Goal: Task Accomplishment & Management: Complete application form

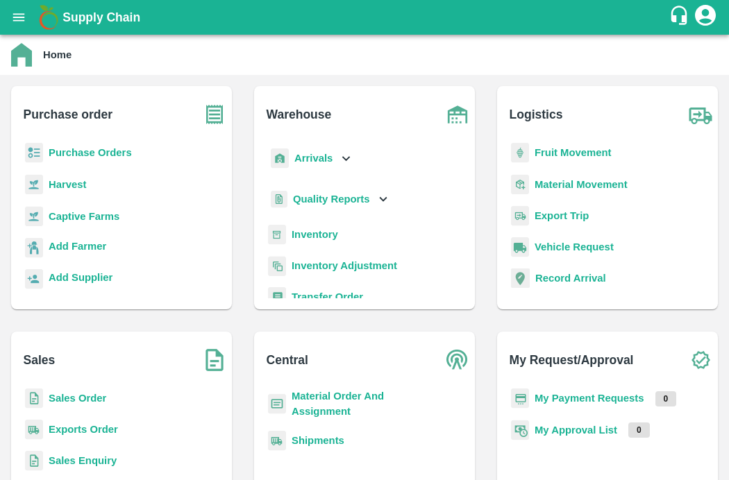
click at [19, 10] on icon "open drawer" at bounding box center [18, 17] width 15 height 15
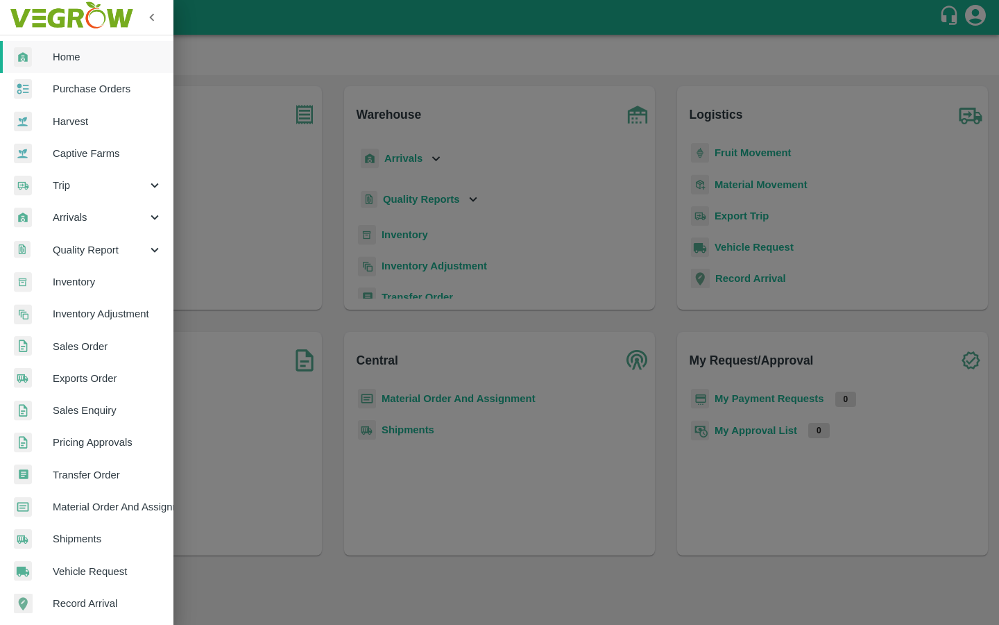
click at [106, 158] on span "Captive Farms" at bounding box center [108, 153] width 110 height 15
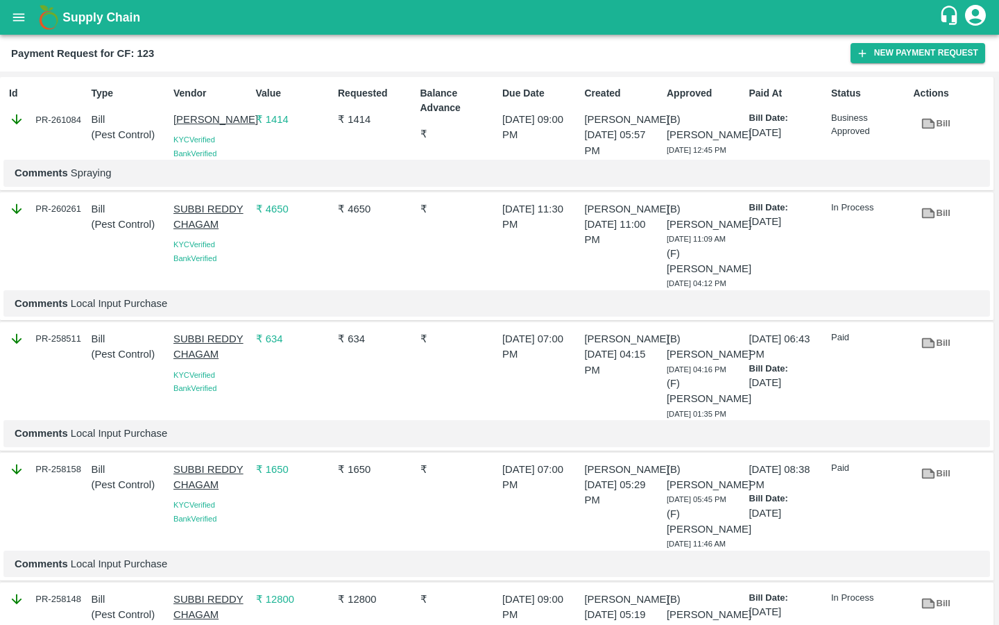
drag, startPoint x: 169, startPoint y: 123, endPoint x: 235, endPoint y: 136, distance: 67.9
click at [235, 136] on div "Vendor [PERSON_NAME] KYC Verified Bank Verified" at bounding box center [209, 120] width 83 height 79
copy p "[PERSON_NAME]"
click at [868, 50] on icon "button" at bounding box center [862, 53] width 12 height 12
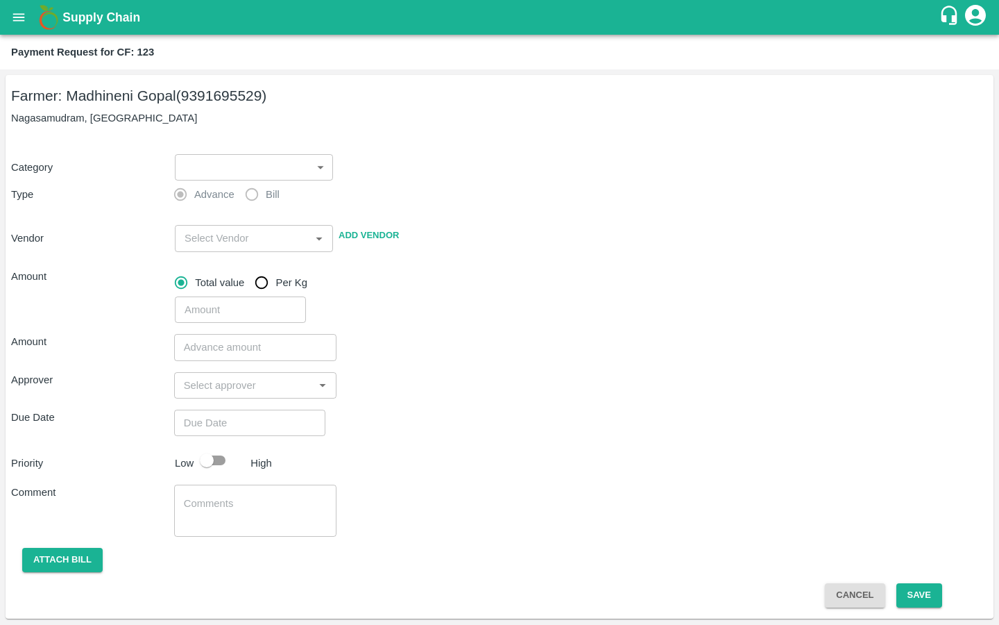
click at [282, 164] on body "Supply Chain Payment Request for CF: 123 Farmer: Madhineni Gopal (9391695529) N…" at bounding box center [499, 312] width 999 height 625
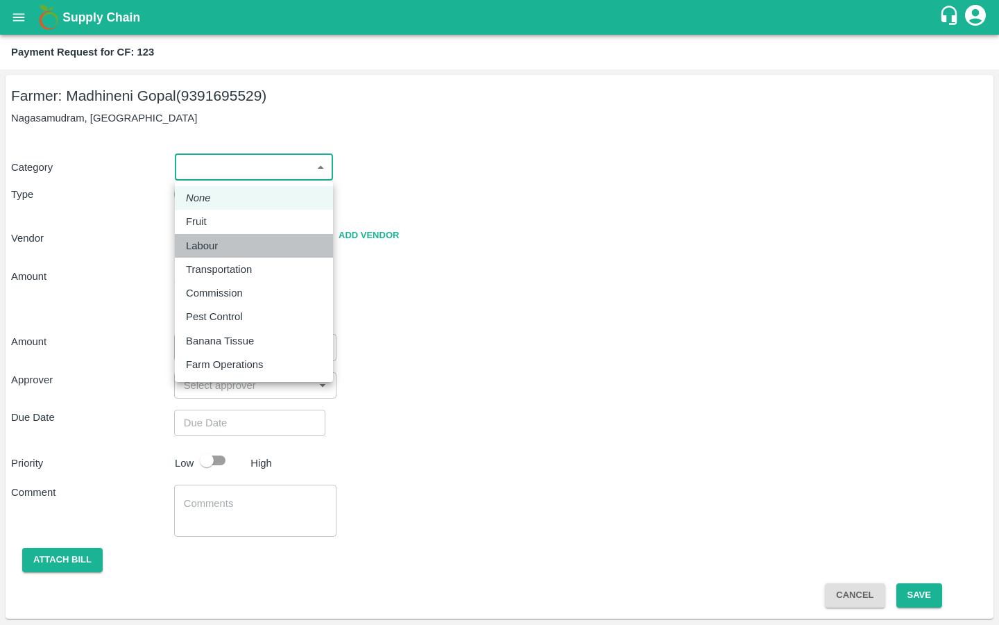
click at [201, 248] on p "Labour" at bounding box center [202, 245] width 32 height 15
type input "2"
radio input "false"
radio input "true"
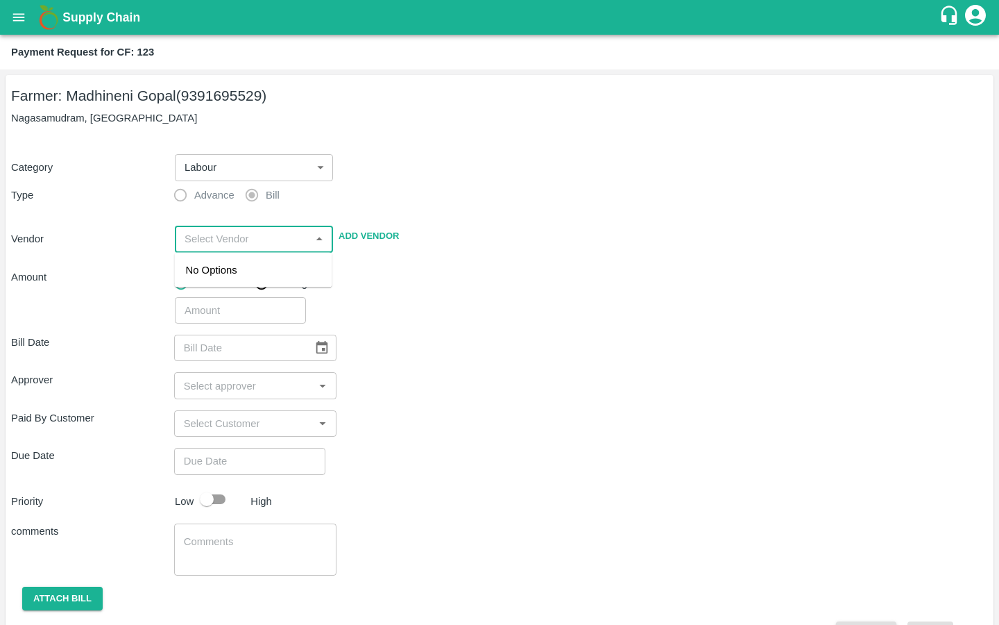
click at [203, 236] on input "input" at bounding box center [242, 239] width 127 height 18
paste input "[PERSON_NAME]"
click at [209, 278] on div "Battini Gangireddy - 7893713437(Supplier)" at bounding box center [253, 277] width 135 height 31
type input "Battini Gangireddy - 7893713437(Supplier)"
click at [433, 312] on div "​" at bounding box center [578, 307] width 819 height 32
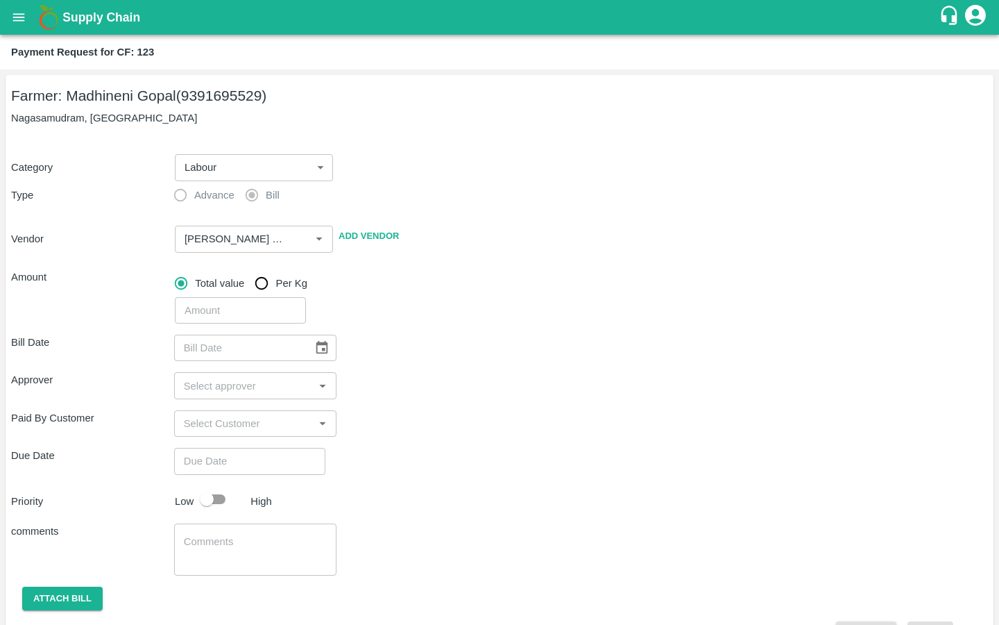
scroll to position [37, 0]
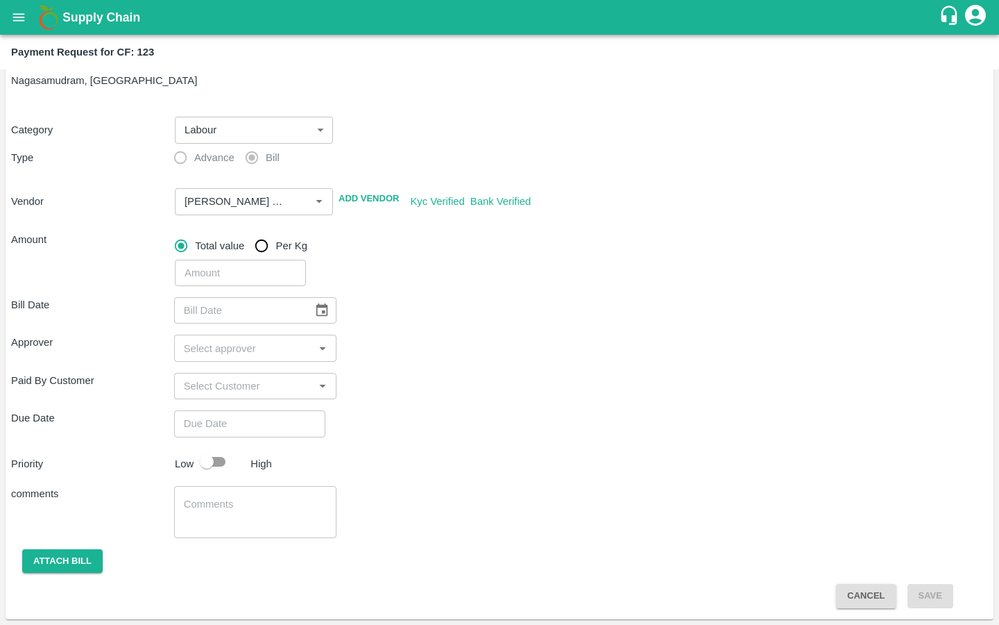
click at [216, 266] on input "number" at bounding box center [240, 273] width 131 height 26
type input "14039"
click at [449, 311] on div "Bill Date ​" at bounding box center [499, 310] width 977 height 26
click at [316, 312] on icon "Choose date" at bounding box center [322, 309] width 12 height 13
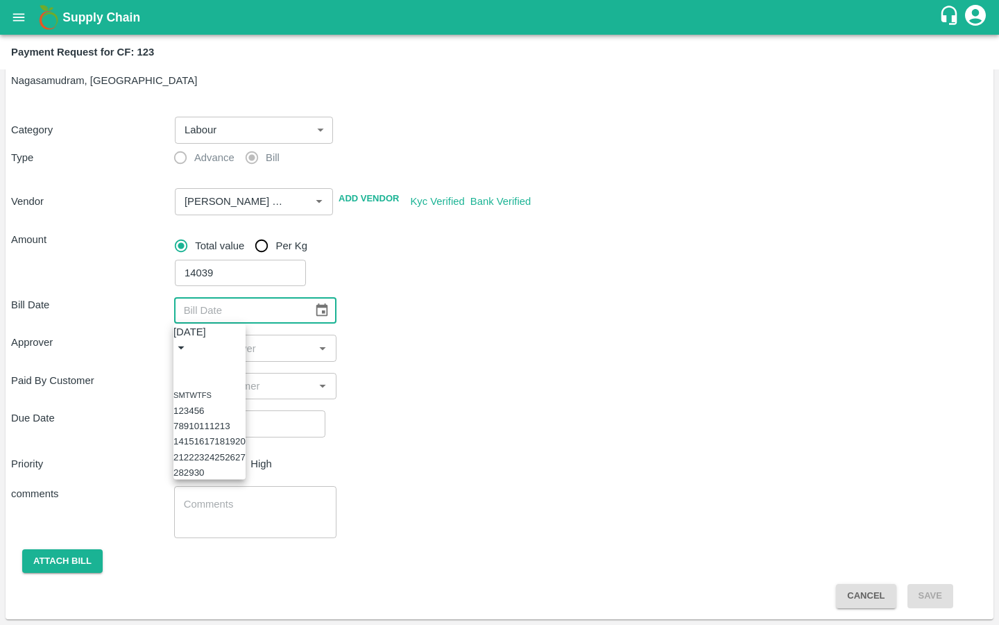
click at [205, 462] on button "23" at bounding box center [199, 456] width 10 height 10
type input "23/09/2025"
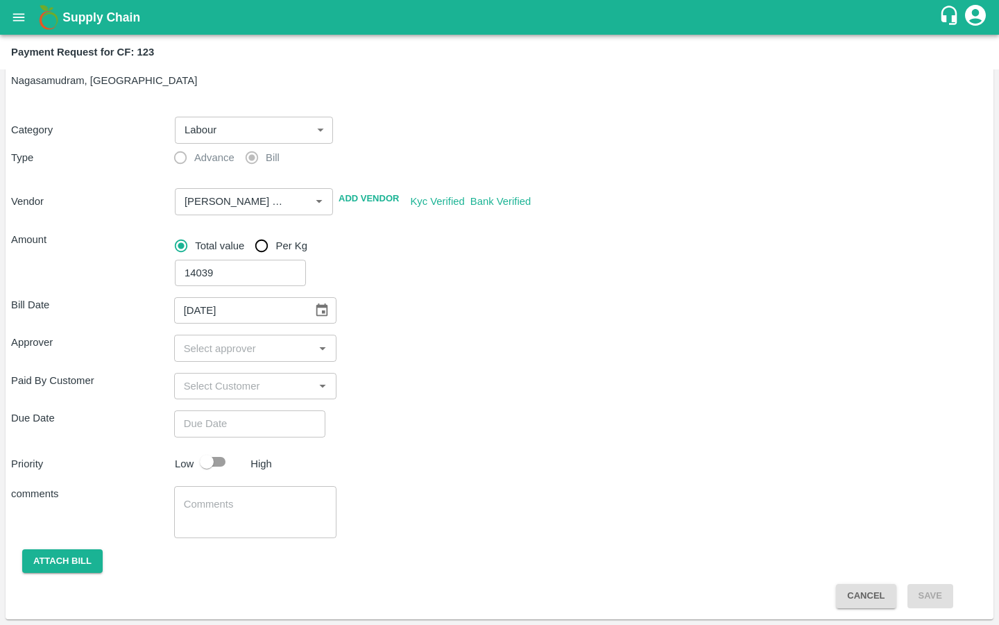
click at [225, 344] on input "input" at bounding box center [244, 348] width 132 height 18
type input "kira"
click at [200, 387] on input "checkbox" at bounding box center [199, 385] width 28 height 28
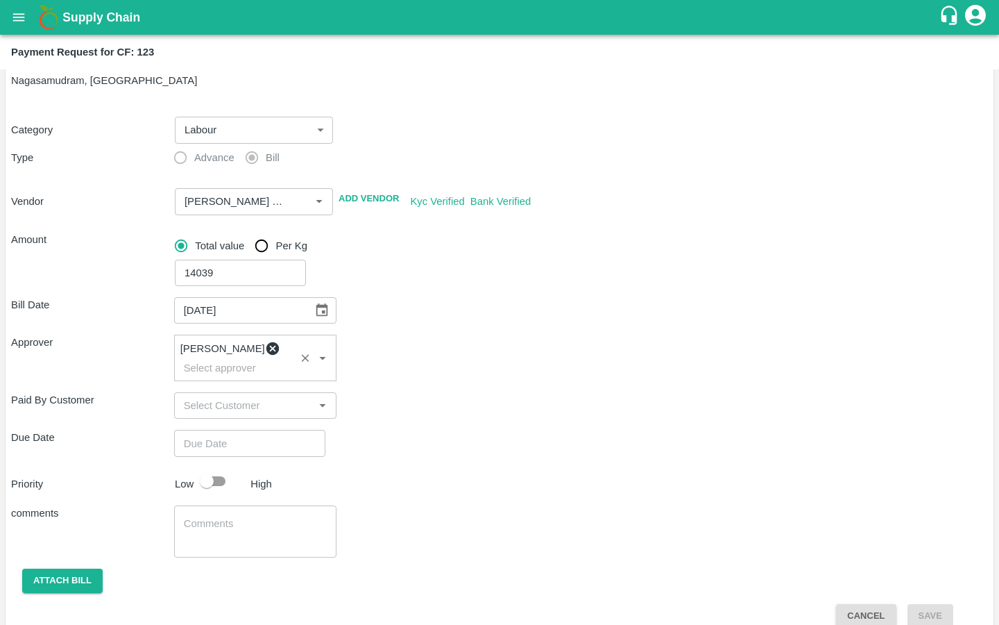
click at [521, 505] on div "comments x ​" at bounding box center [499, 531] width 977 height 52
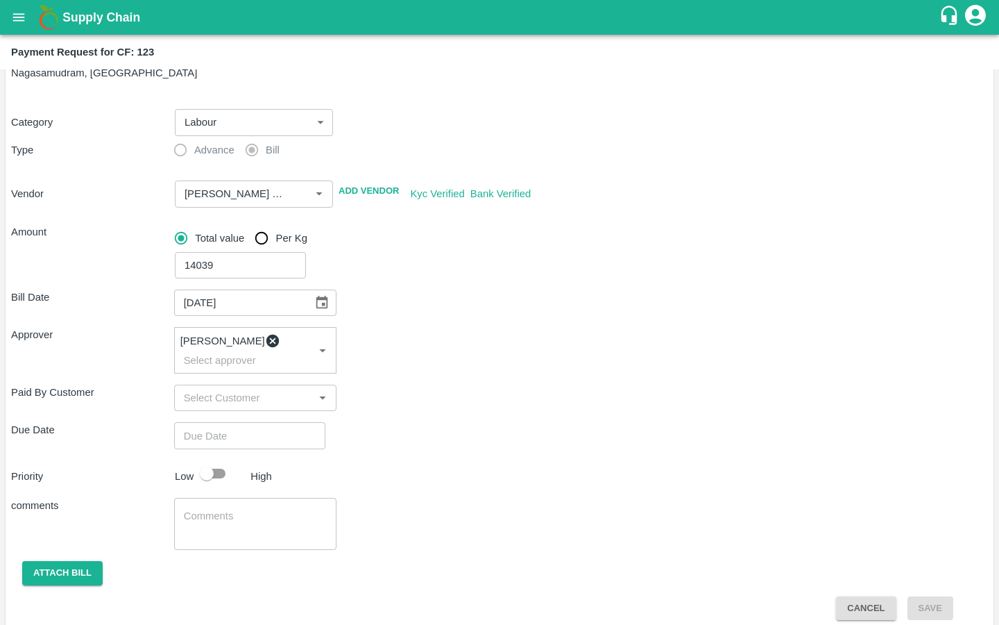
click at [244, 423] on input "Choose date" at bounding box center [245, 435] width 142 height 26
click at [62, 244] on button "26" at bounding box center [56, 239] width 10 height 10
click at [74, 86] on span "PM" at bounding box center [67, 78] width 14 height 16
click at [466, 106] on div at bounding box center [499, 106] width 999 height 0
type input "26/09/2025 07:00 PM"
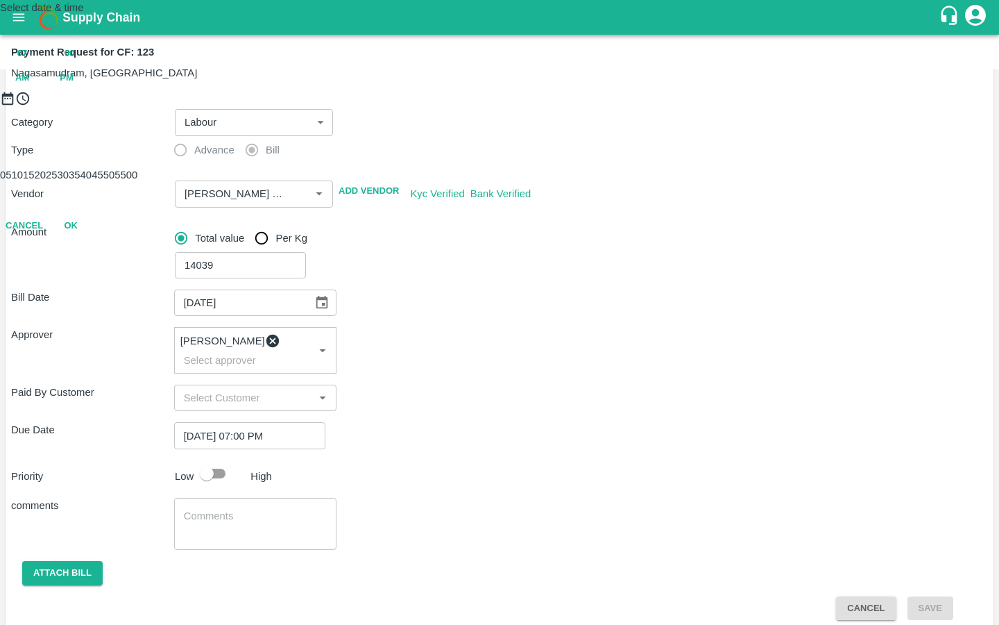
click at [93, 238] on button "OK" at bounding box center [71, 226] width 44 height 24
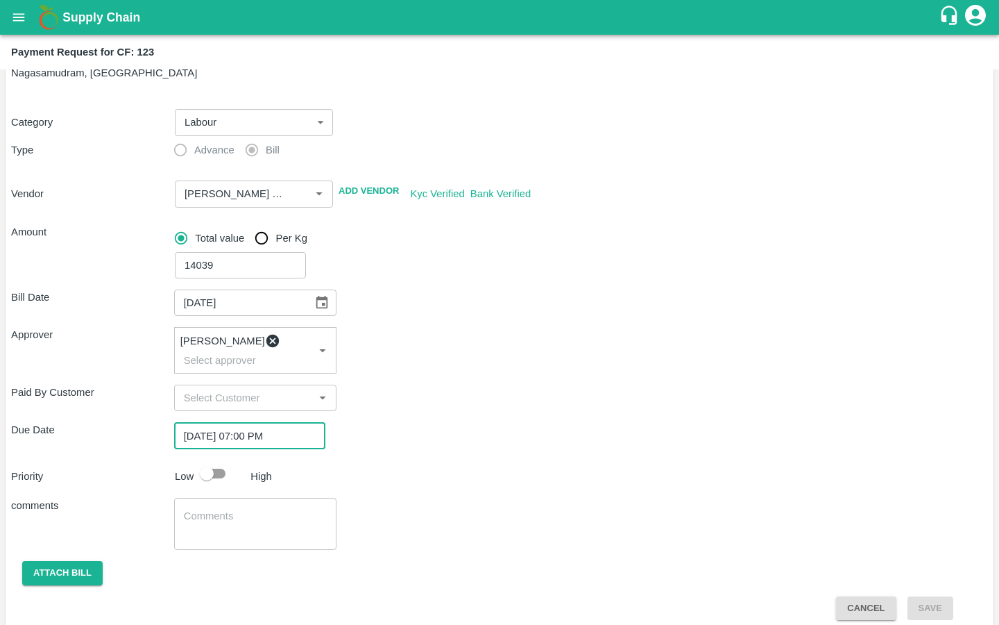
click at [236, 467] on div at bounding box center [219, 473] width 51 height 26
click at [218, 465] on input "checkbox" at bounding box center [206, 473] width 79 height 26
checkbox input "true"
click at [232, 509] on textarea at bounding box center [256, 523] width 144 height 29
paste textarea "Activity bill of manual weeding , Desuckering and Labour Transport"
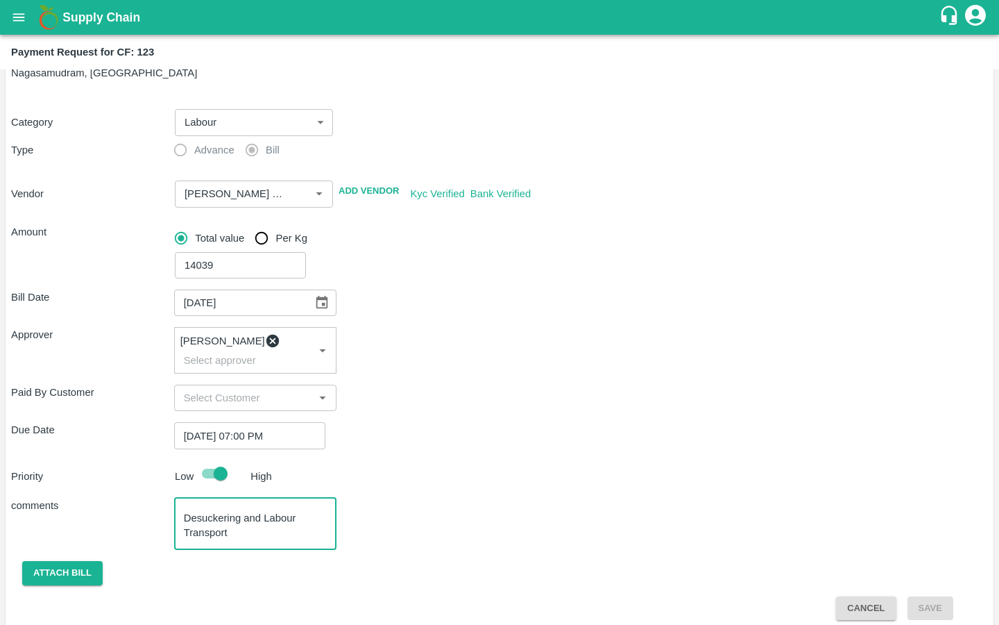
scroll to position [15, 0]
type textarea "Activity bill of manual weeding , Desuckering and Labour Transport"
click at [69, 561] on button "Attach bill" at bounding box center [62, 573] width 81 height 24
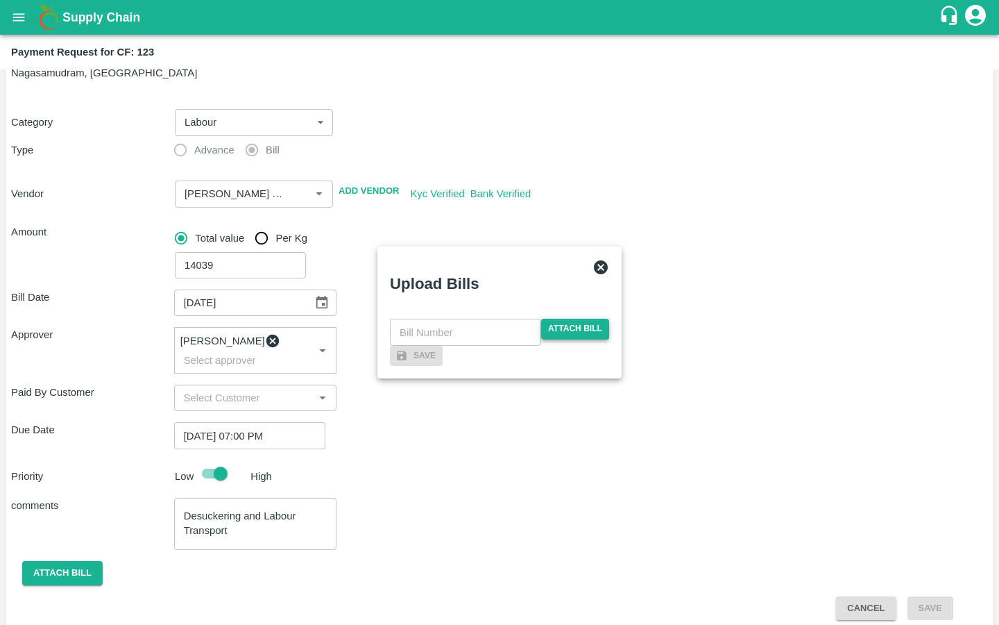
click at [550, 319] on span "Attach bill" at bounding box center [575, 329] width 68 height 20
click at [0, 0] on input "Attach bill" at bounding box center [0, 0] width 0 height 0
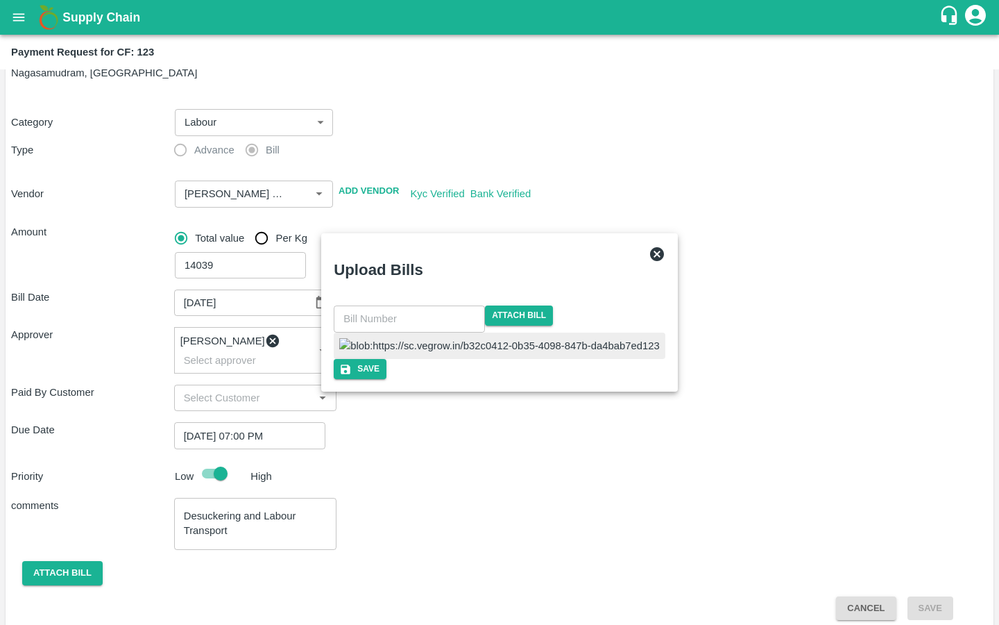
click at [491, 337] on span at bounding box center [500, 345] width 332 height 26
click at [466, 338] on img at bounding box center [499, 345] width 321 height 15
click at [449, 305] on input "text" at bounding box center [409, 318] width 151 height 26
type input "144"
click at [482, 379] on div "Save" at bounding box center [500, 369] width 326 height 20
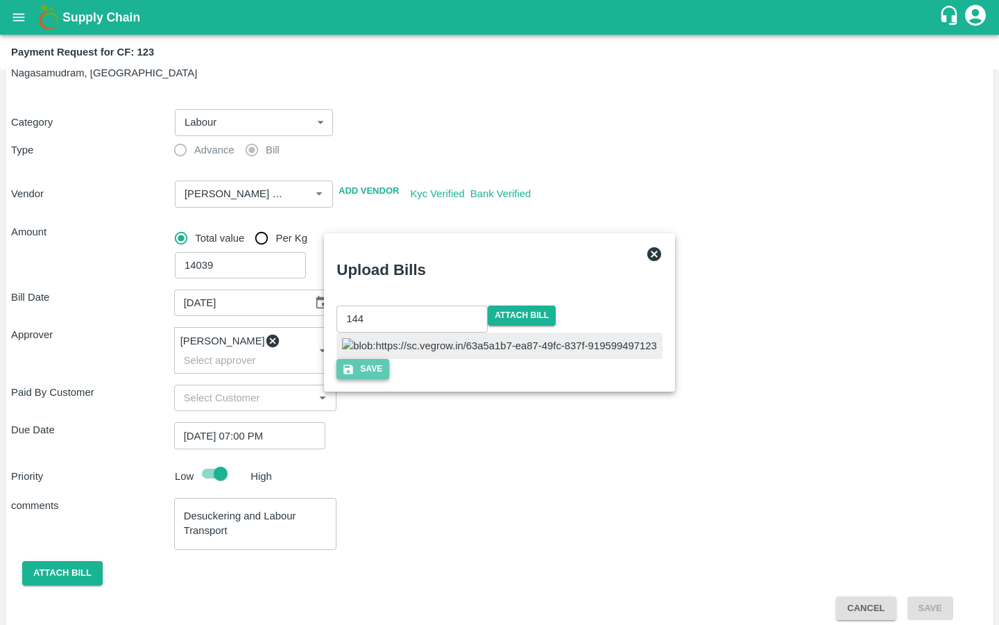
click at [389, 379] on button "Save" at bounding box center [363, 369] width 53 height 20
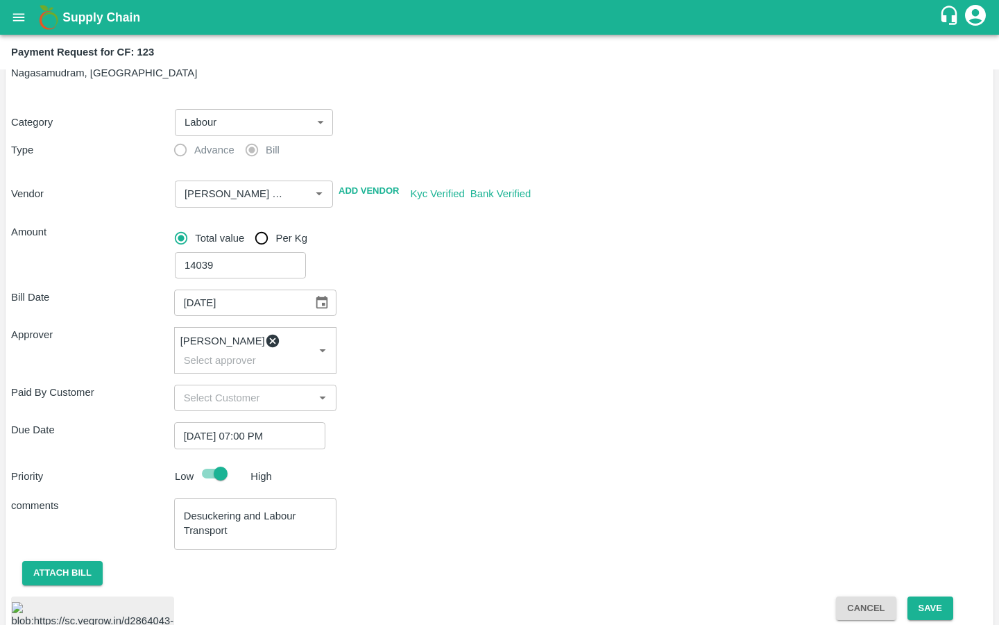
scroll to position [138, 0]
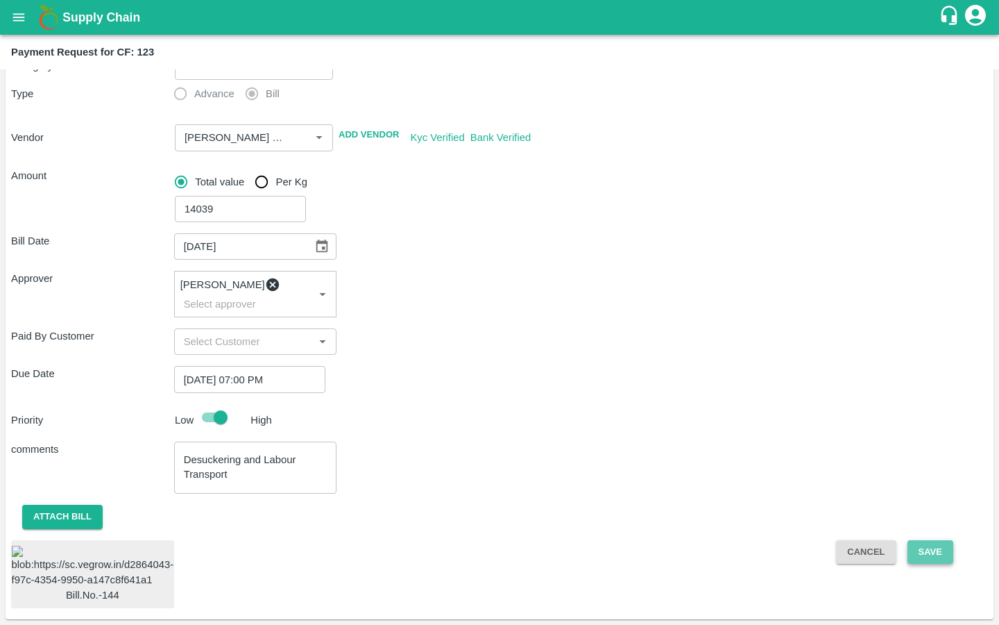
click at [918, 540] on button "Save" at bounding box center [931, 552] width 46 height 24
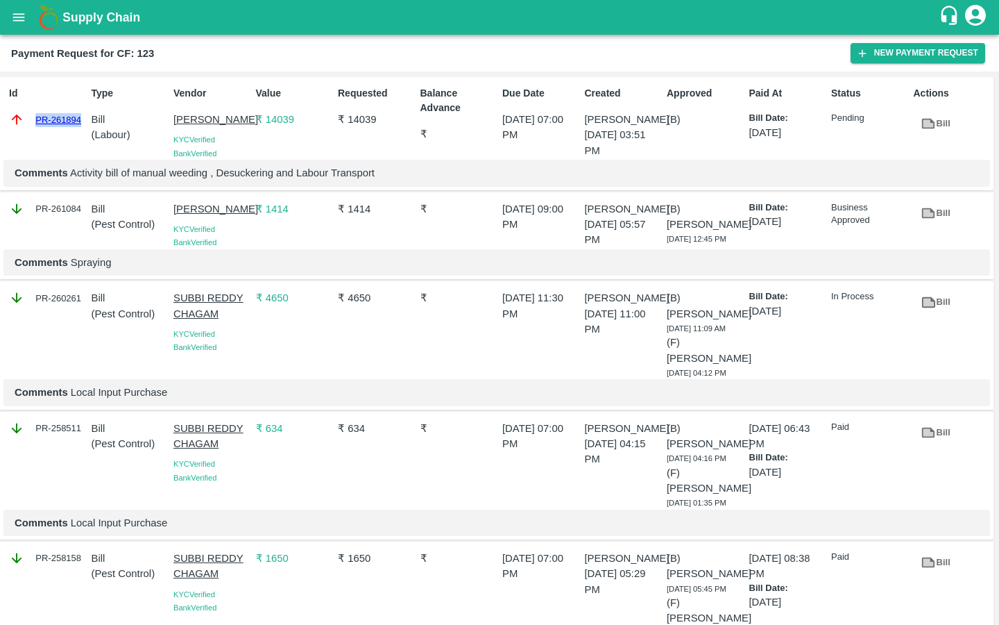
drag, startPoint x: 30, startPoint y: 115, endPoint x: 81, endPoint y: 116, distance: 50.7
click at [81, 116] on div "PR-261894" at bounding box center [47, 119] width 77 height 15
copy link "PR-261894"
click at [253, 180] on div "Comments Activity bill of manual weeding , Desuckering and Labour Transport" at bounding box center [496, 173] width 987 height 26
click at [230, 180] on p "Comments Activity bill of manual weeding , Desuckering and Labour Transport" at bounding box center [497, 172] width 965 height 15
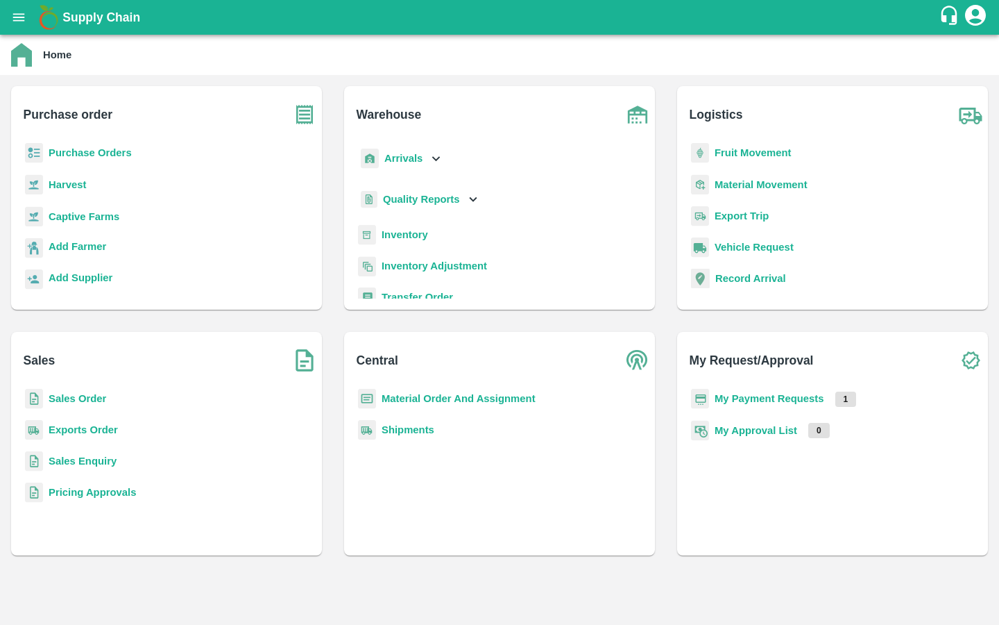
click at [9, 7] on button "open drawer" at bounding box center [19, 17] width 32 height 32
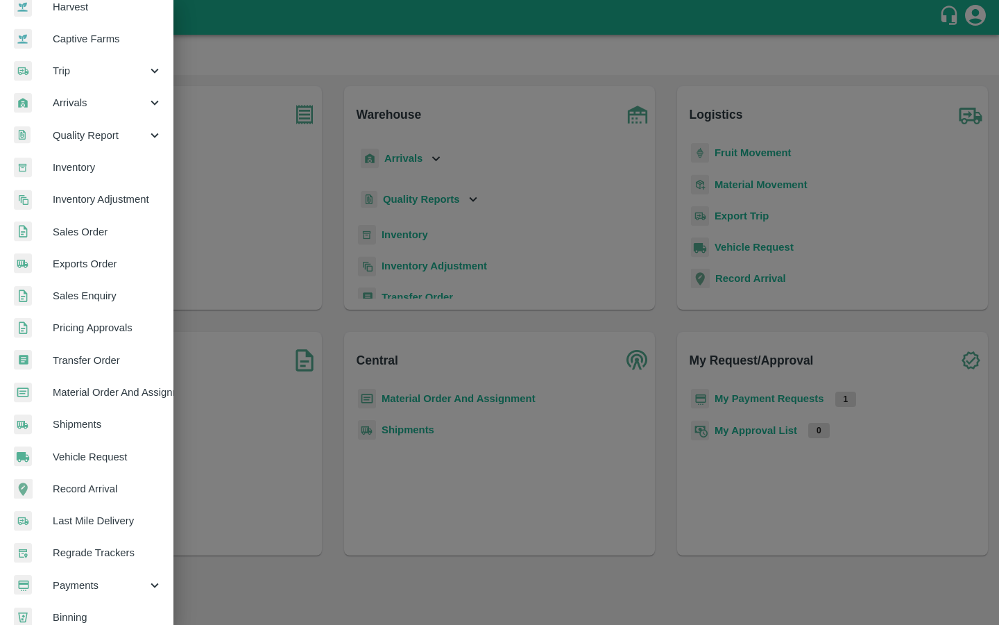
scroll to position [156, 0]
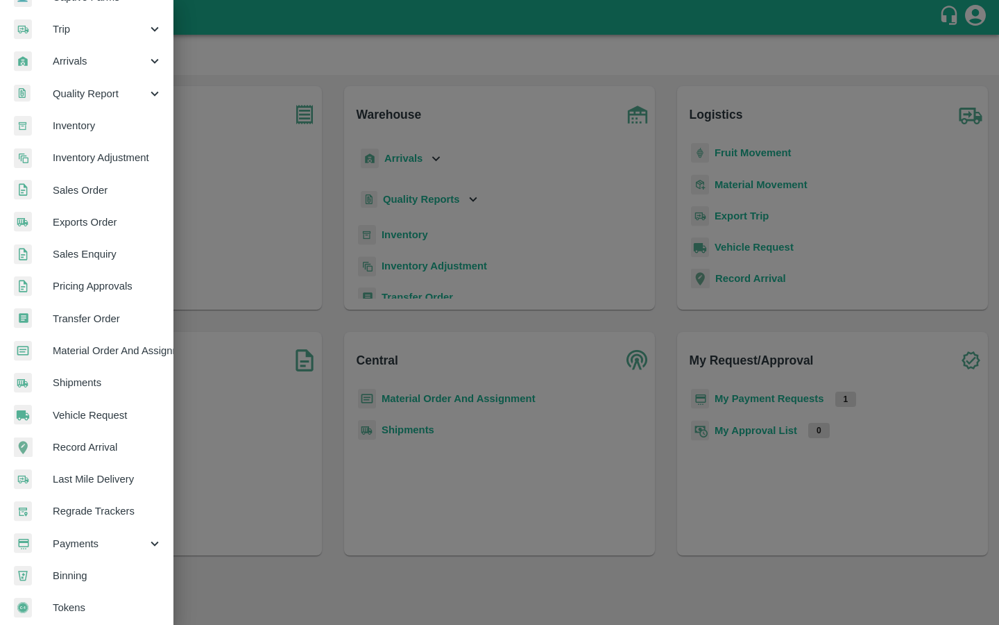
click at [74, 555] on div "Payments" at bounding box center [87, 543] width 174 height 32
click at [72, 571] on span "My Payment Requests" at bounding box center [113, 575] width 99 height 15
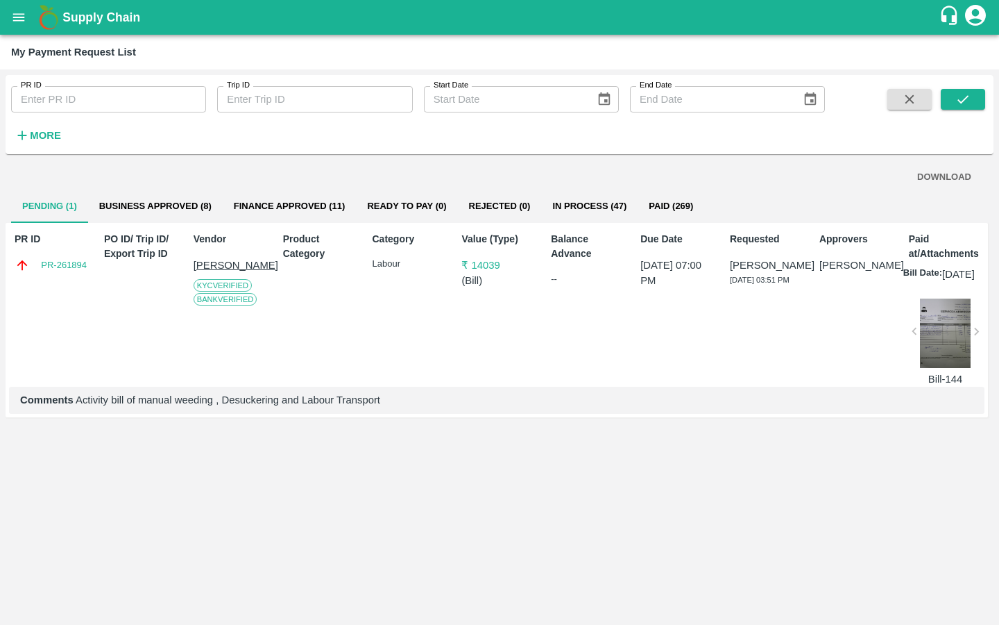
click at [187, 201] on button "Business Approved (8)" at bounding box center [155, 205] width 135 height 33
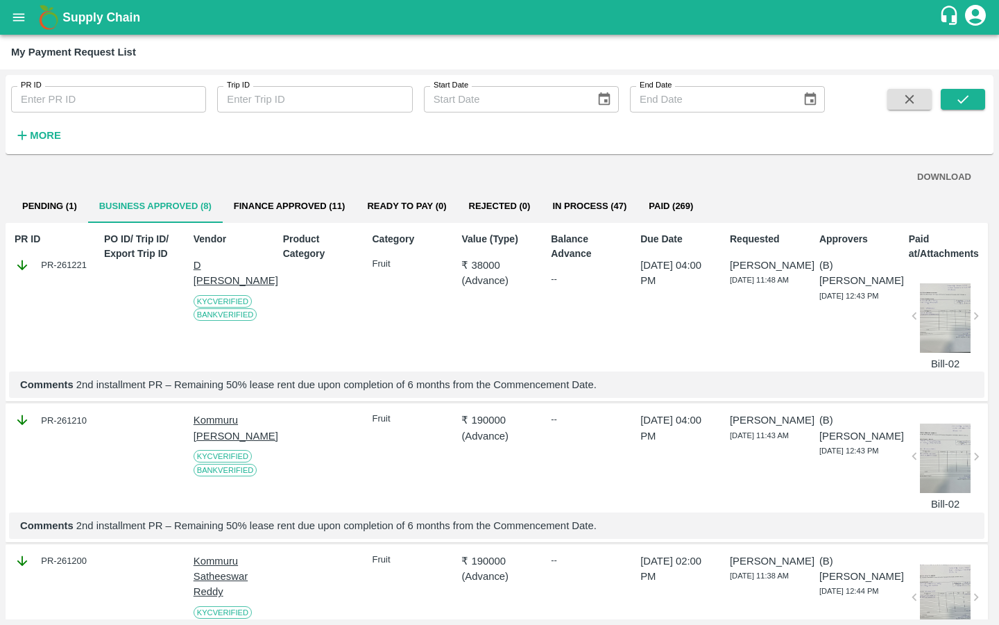
drag, startPoint x: 89, startPoint y: 264, endPoint x: 23, endPoint y: 264, distance: 65.9
click at [23, 264] on div "PR-261221" at bounding box center [53, 264] width 76 height 15
drag, startPoint x: 37, startPoint y: 262, endPoint x: 85, endPoint y: 264, distance: 47.3
click at [85, 264] on div "PR-261221" at bounding box center [53, 264] width 76 height 15
copy div "PR-261221"
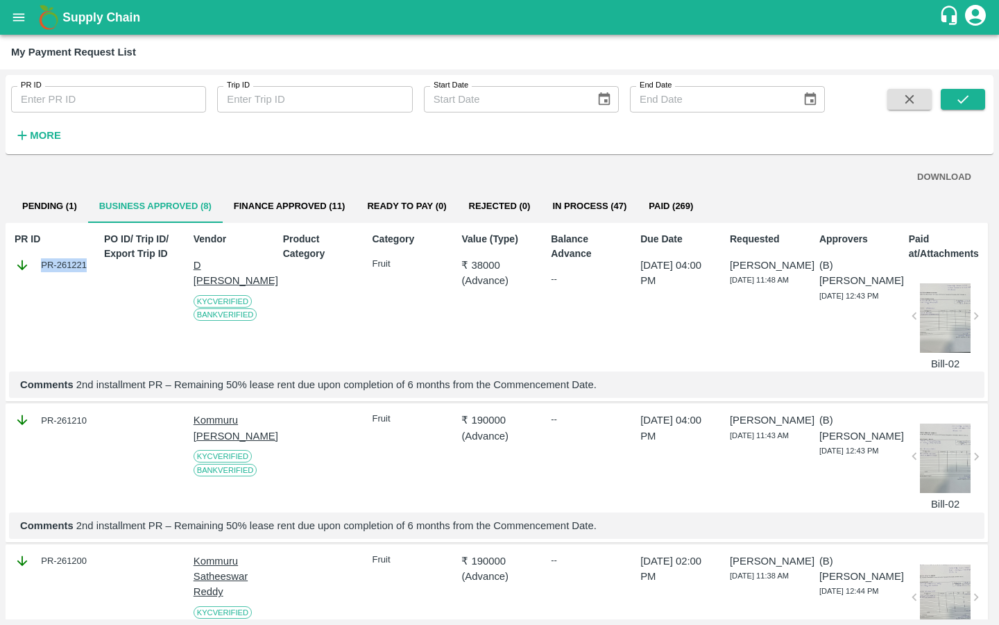
click at [462, 323] on div "Value (Type) ₹ 38000 ( Advance )" at bounding box center [496, 298] width 81 height 145
click at [78, 203] on button "Pending (1)" at bounding box center [49, 205] width 77 height 33
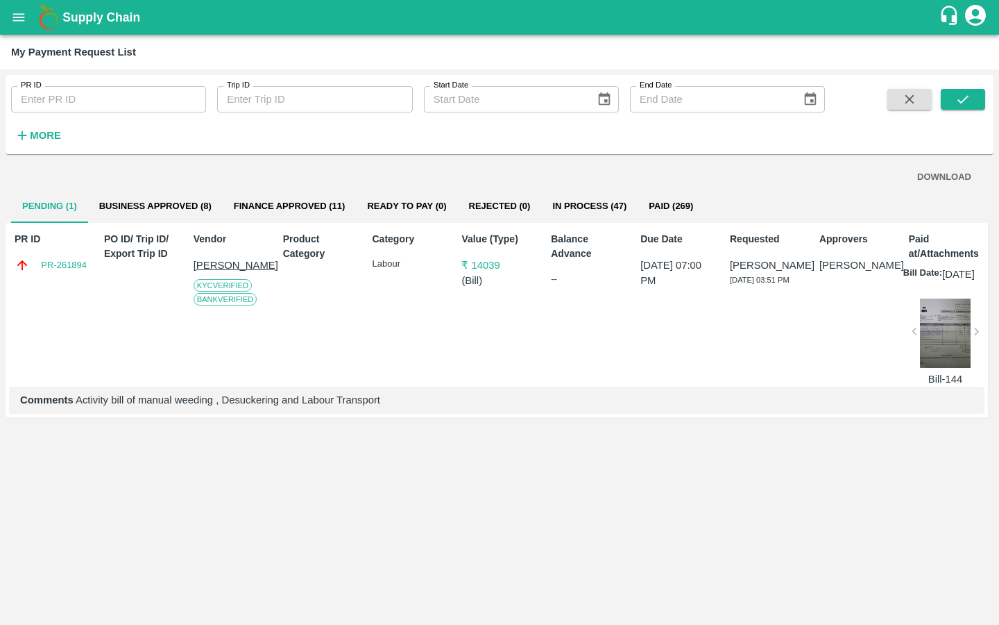
click at [159, 205] on button "Business Approved (8)" at bounding box center [155, 205] width 135 height 33
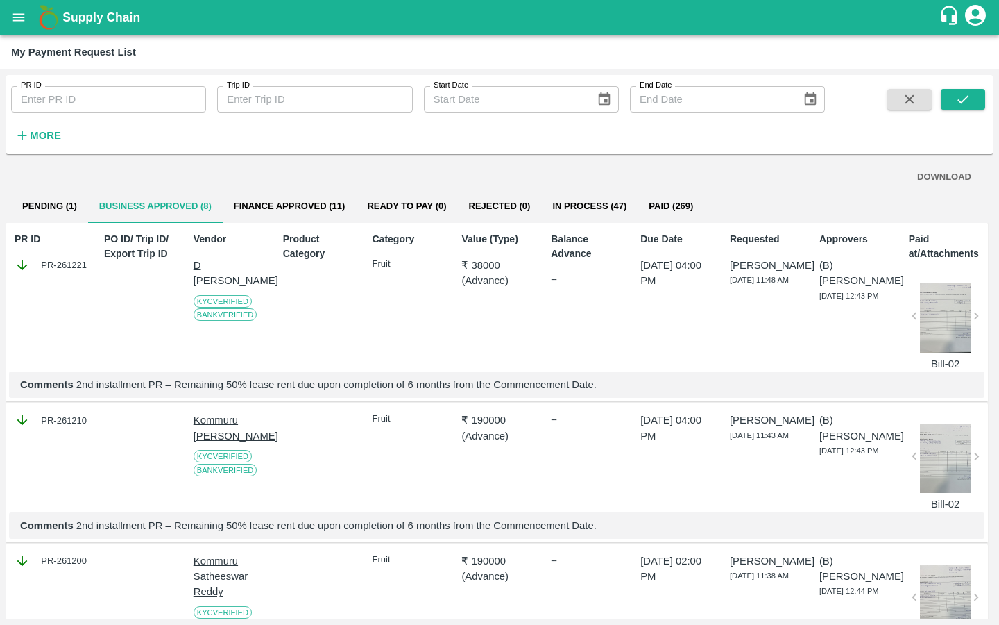
click at [58, 213] on button "Pending (1)" at bounding box center [49, 205] width 77 height 33
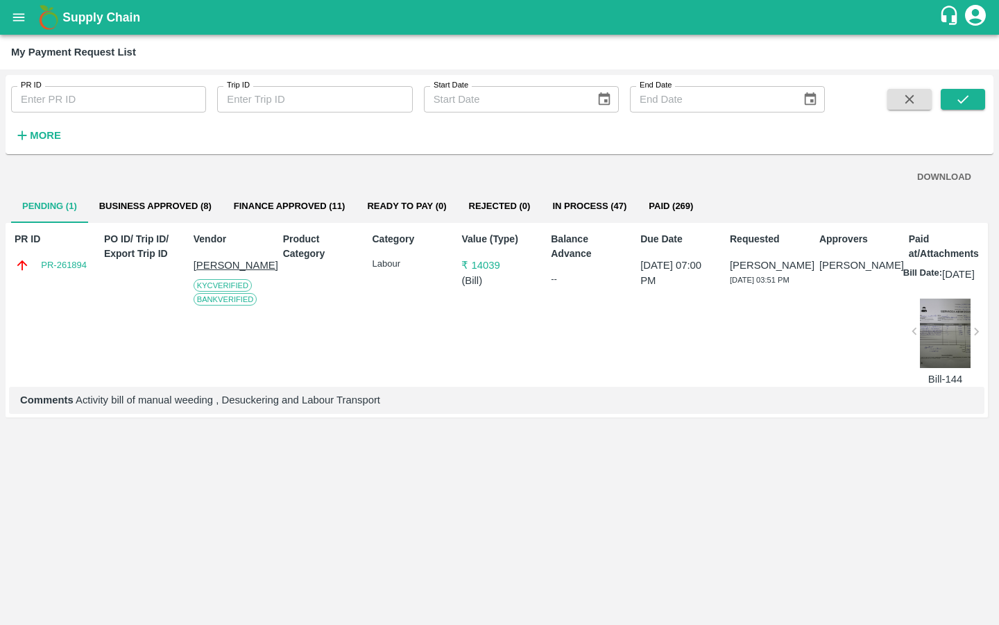
click at [161, 196] on button "Business Approved (8)" at bounding box center [155, 205] width 135 height 33
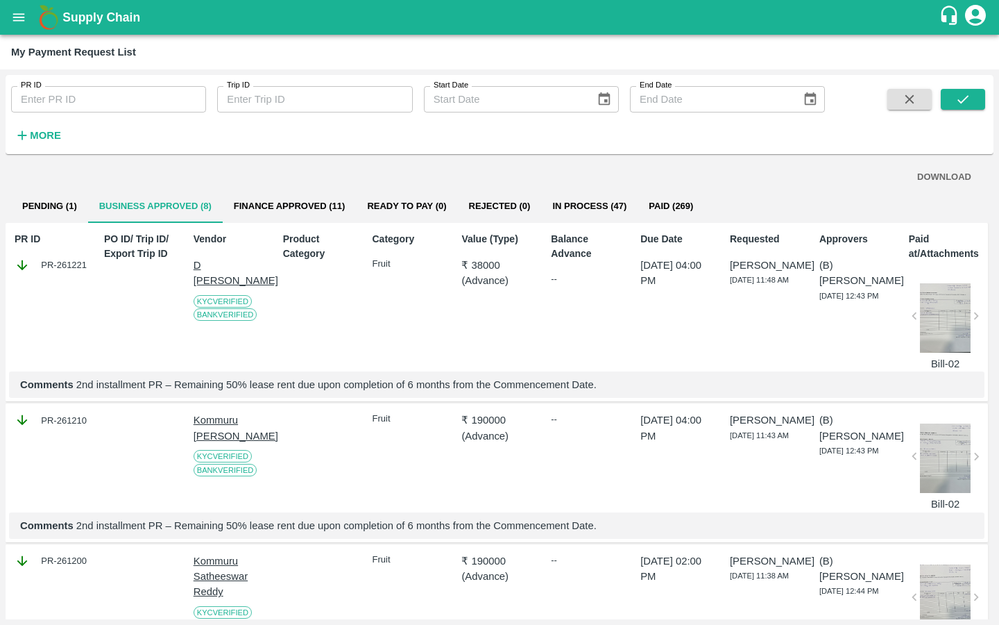
click at [296, 216] on button "Finance Approved (11)" at bounding box center [290, 205] width 134 height 33
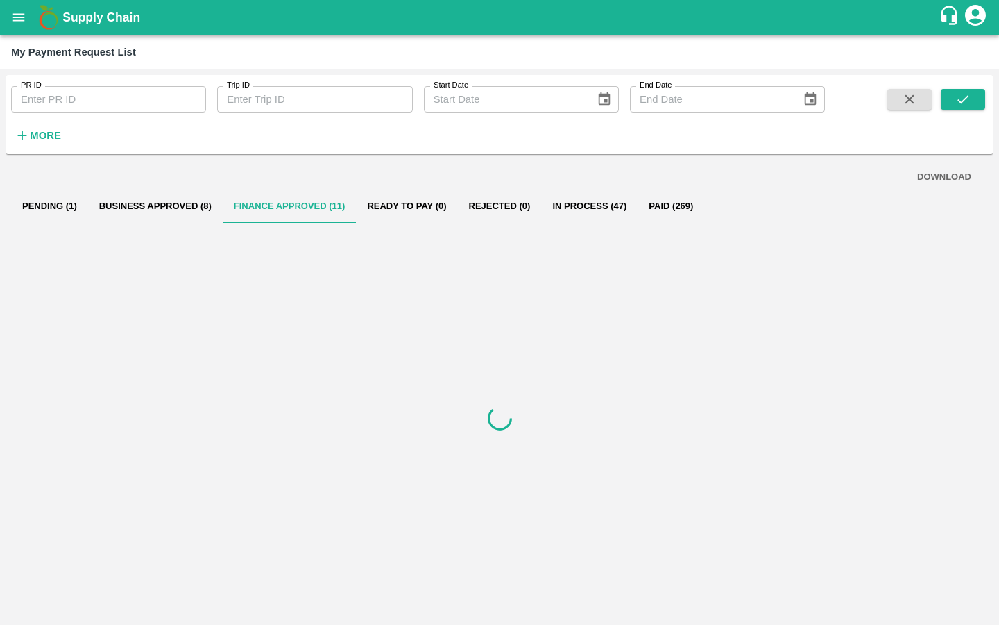
click at [151, 198] on button "Business Approved (8)" at bounding box center [155, 205] width 135 height 33
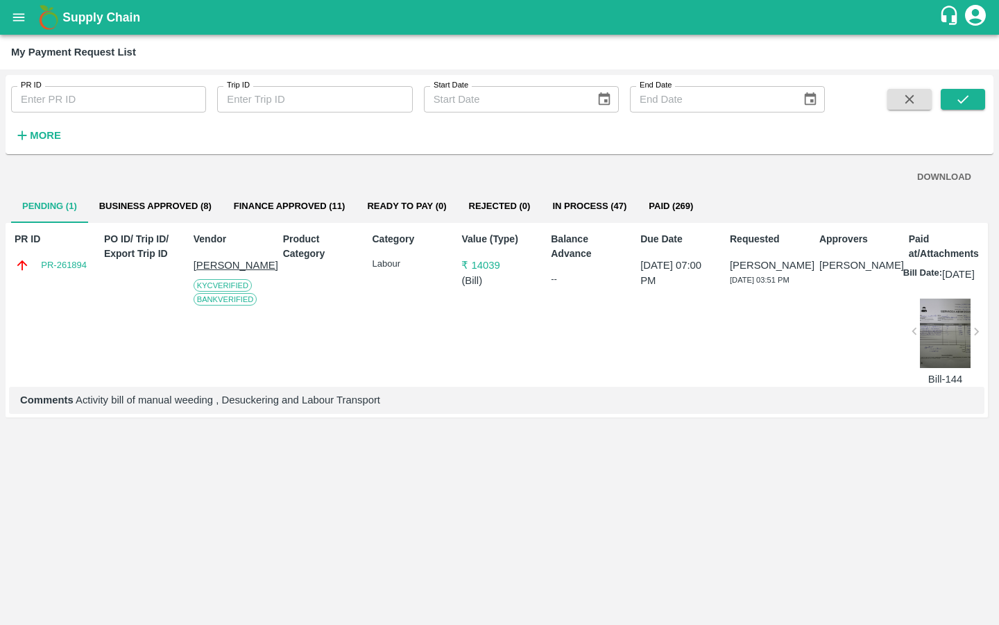
click at [145, 206] on button "Business Approved (8)" at bounding box center [155, 205] width 135 height 33
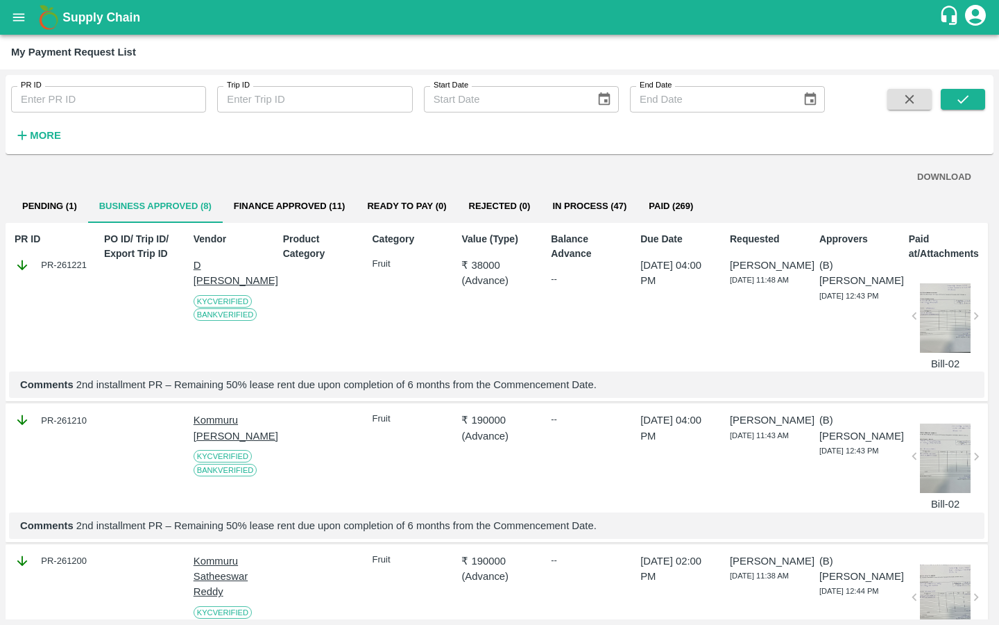
drag, startPoint x: 93, startPoint y: 265, endPoint x: 24, endPoint y: 265, distance: 69.4
click at [23, 265] on div "PR ID PR-261221 PO ID/ Trip ID/ Export Trip ID Vendor D [PERSON_NAME] [GEOGRAPH…" at bounding box center [497, 312] width 983 height 179
click at [86, 265] on div "PR ID PR-261221 PO ID/ Trip ID/ Export Trip ID Vendor D Ramakrishna Reddy KYC V…" at bounding box center [497, 312] width 983 height 179
copy div "PR-261221"
drag, startPoint x: 97, startPoint y: 428, endPoint x: 17, endPoint y: 428, distance: 79.8
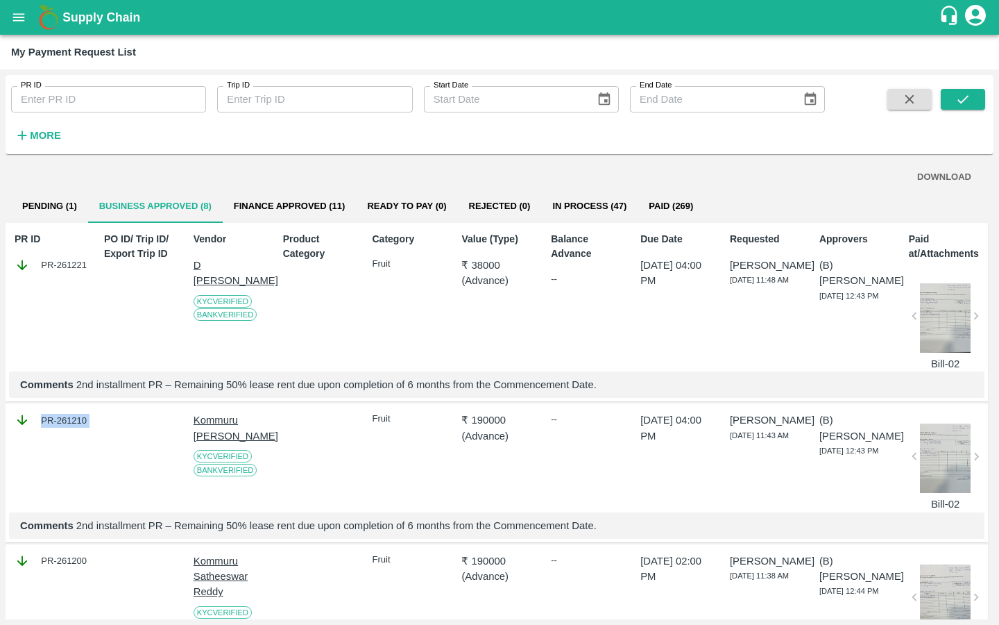
click at [17, 428] on div "PR-261210 Kommuru Amarnath Reddy KYC Verified Bank Verified Fruit ₹ 190000 ( Ad…" at bounding box center [497, 472] width 983 height 139
copy div "PR-261210"
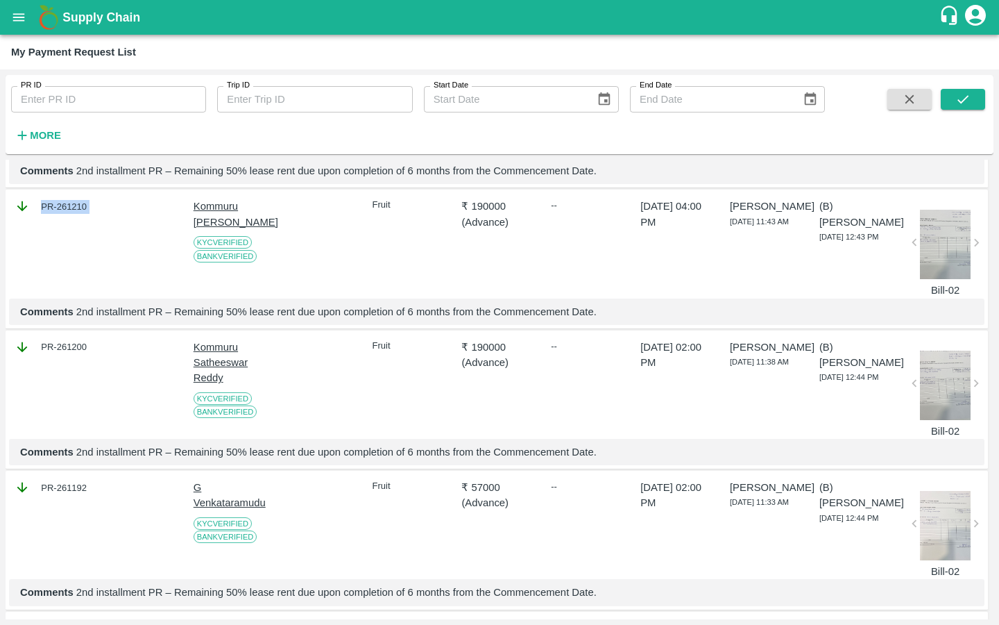
scroll to position [221, 0]
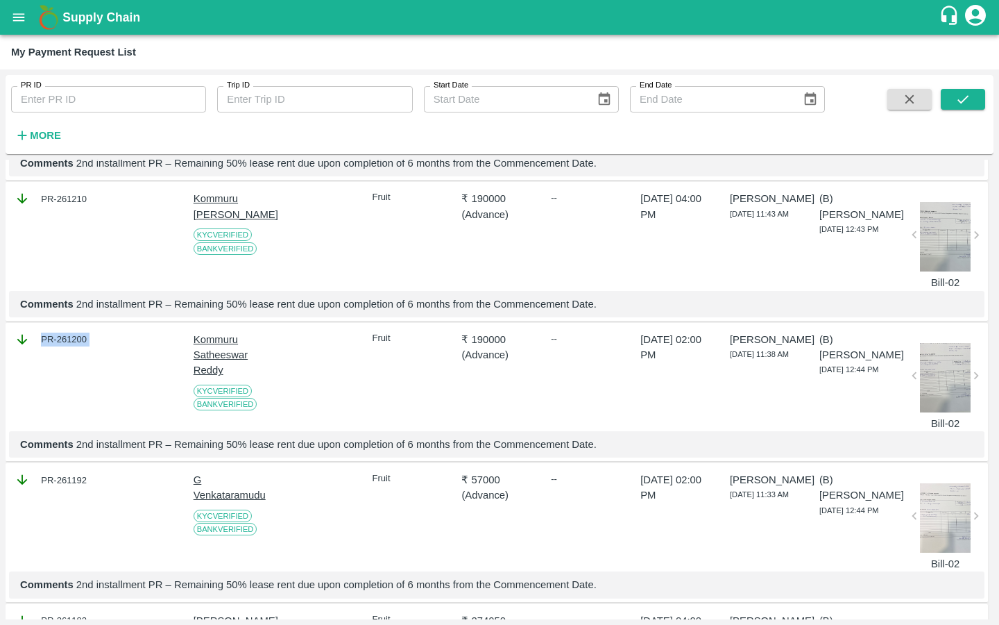
drag, startPoint x: 99, startPoint y: 350, endPoint x: 9, endPoint y: 350, distance: 89.5
click at [9, 350] on div "PR-261200 Kommuru Satheeswar Reddy KYC Verified Bank Verified Fruit ₹ 190000 ( …" at bounding box center [497, 392] width 983 height 139
copy div "PR-261200"
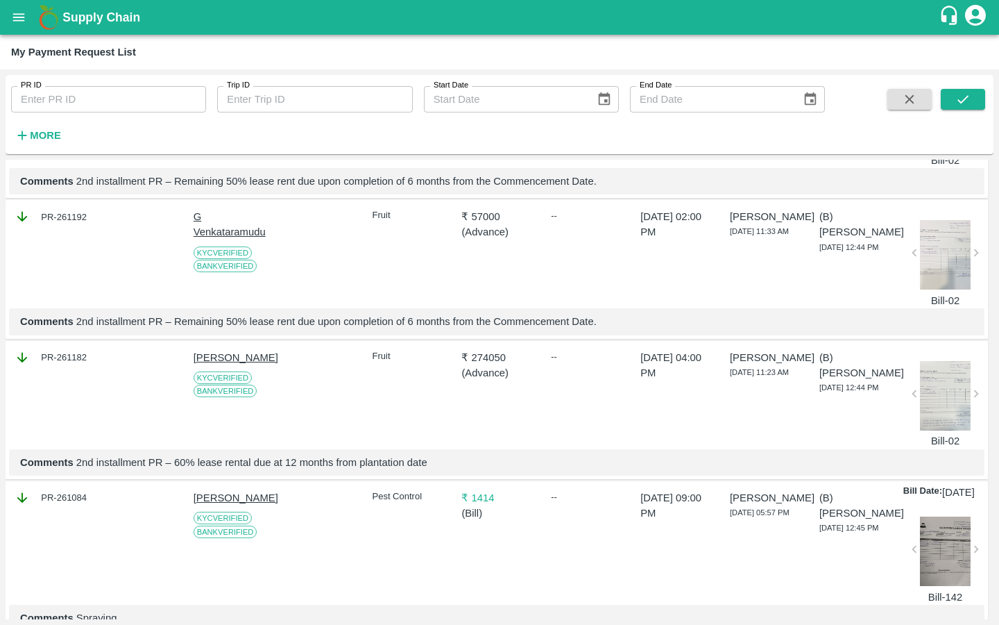
scroll to position [498, 0]
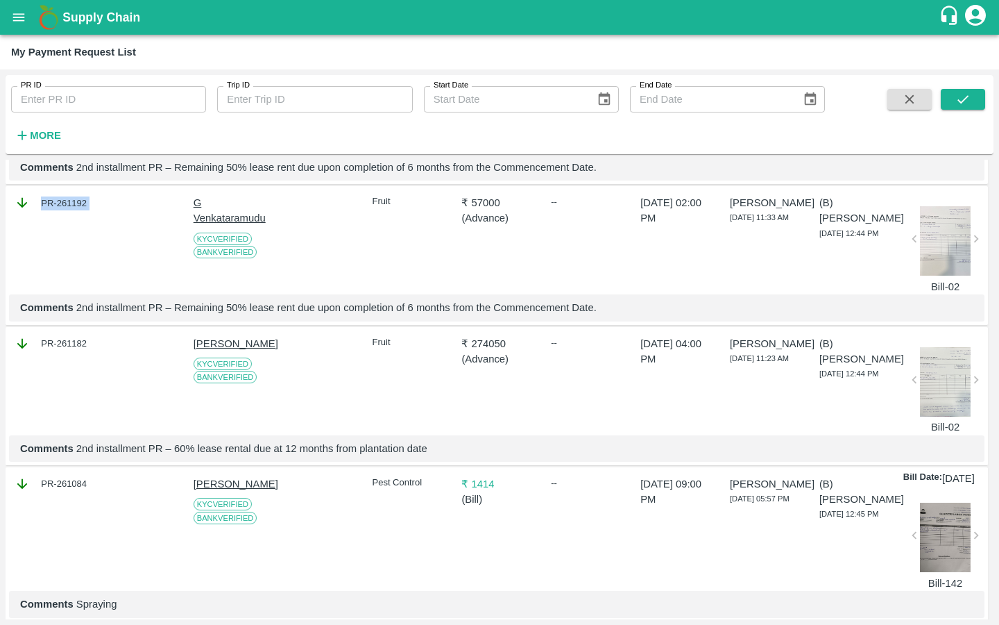
drag, startPoint x: 98, startPoint y: 217, endPoint x: 26, endPoint y: 217, distance: 72.2
click at [26, 217] on div "PR-261192 G Venkataramudu KYC Verified Bank Verified Fruit ₹ 57000 ( Advance ) …" at bounding box center [497, 255] width 983 height 139
copy div "PR-261192"
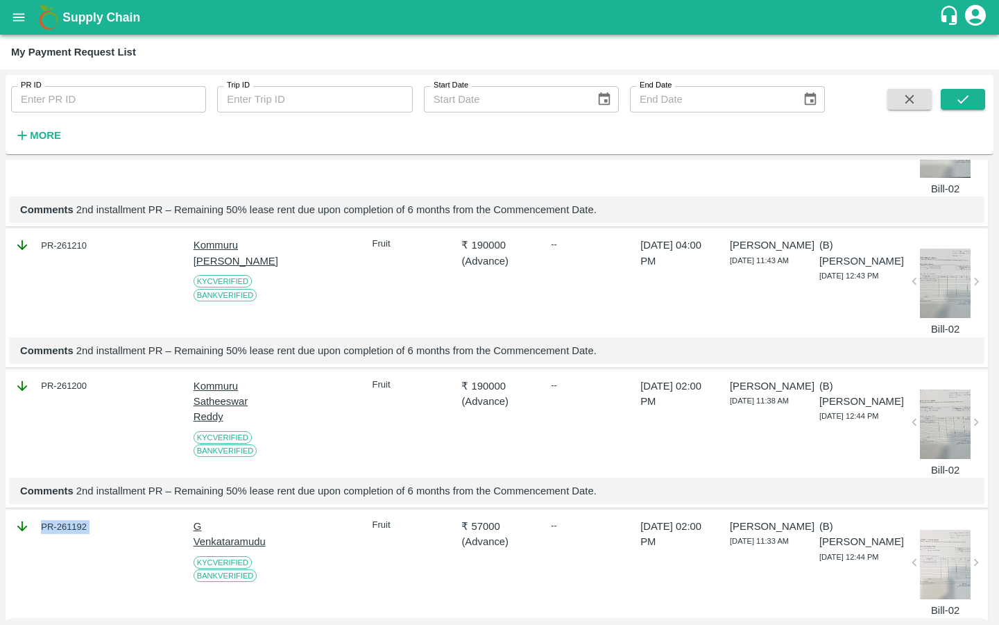
scroll to position [0, 0]
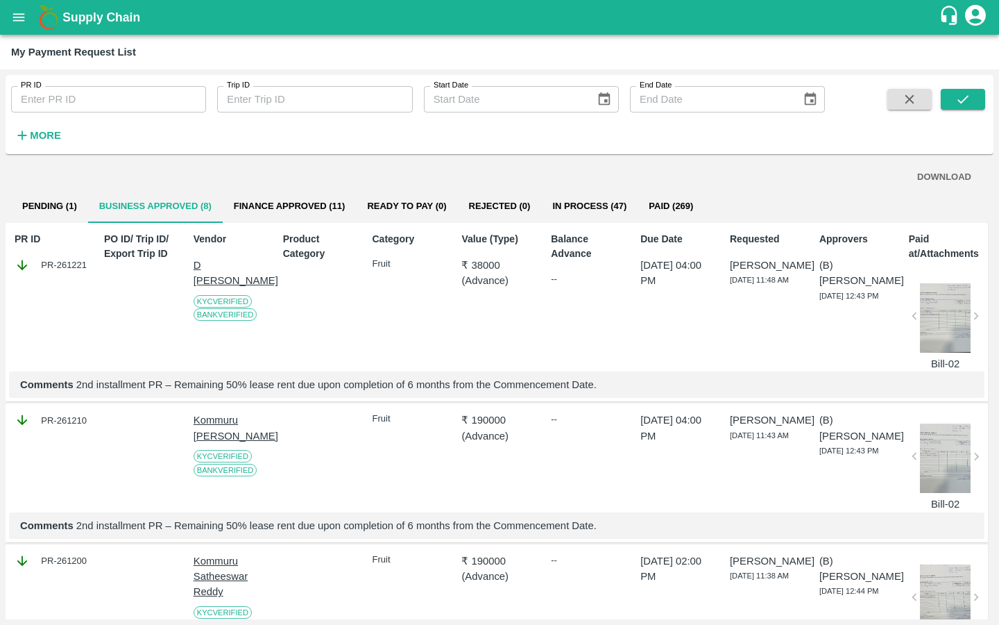
drag, startPoint x: 189, startPoint y: 266, endPoint x: 238, endPoint y: 283, distance: 52.2
click at [238, 283] on div "Vendor D Ramakrishna Reddy KYC Verified Bank Verified" at bounding box center [228, 298] width 81 height 145
copy p "D Ramakrishna Reddy"
drag, startPoint x: 187, startPoint y: 427, endPoint x: 223, endPoint y: 457, distance: 47.3
click at [223, 457] on div "PR-261210 Kommuru Amarnath Reddy KYC Verified Bank Verified Fruit ₹ 190000 ( Ad…" at bounding box center [497, 472] width 983 height 139
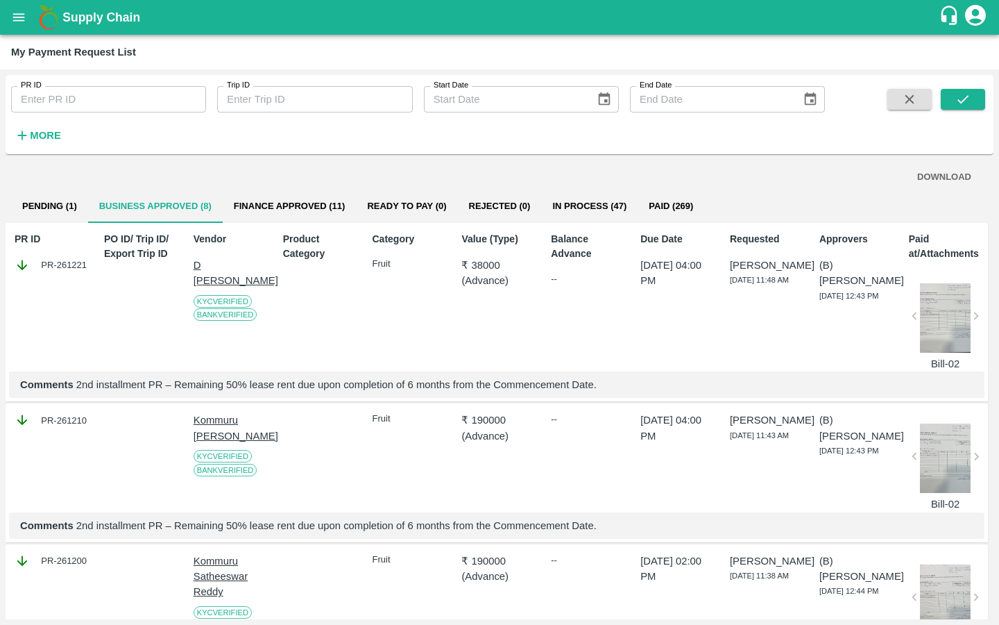
copy p "Kommuru Amarnath Reddy"
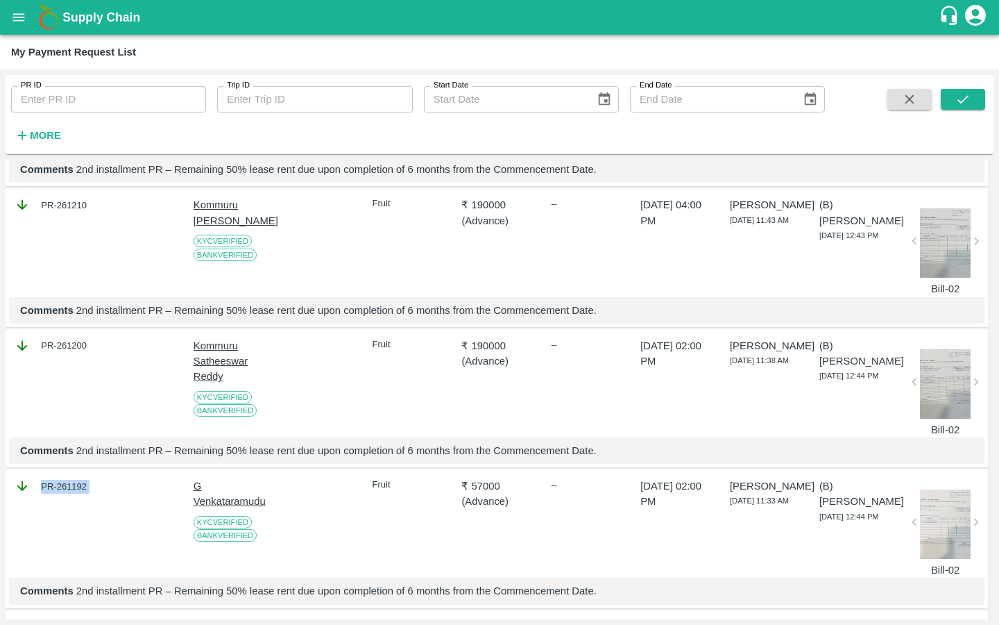
scroll to position [251, 0]
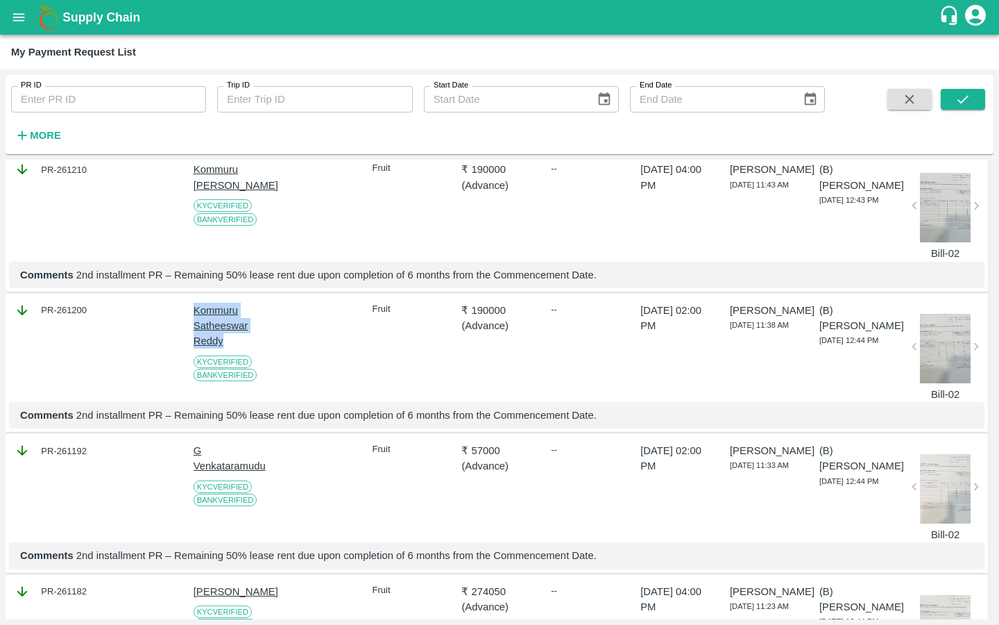
drag, startPoint x: 186, startPoint y: 316, endPoint x: 225, endPoint y: 350, distance: 51.6
click at [225, 350] on div "PR-261200 Kommuru Satheeswar Reddy KYC Verified Bank Verified Fruit ₹ 190000 ( …" at bounding box center [497, 363] width 983 height 139
copy p "Kommuru Satheeswar Reddy"
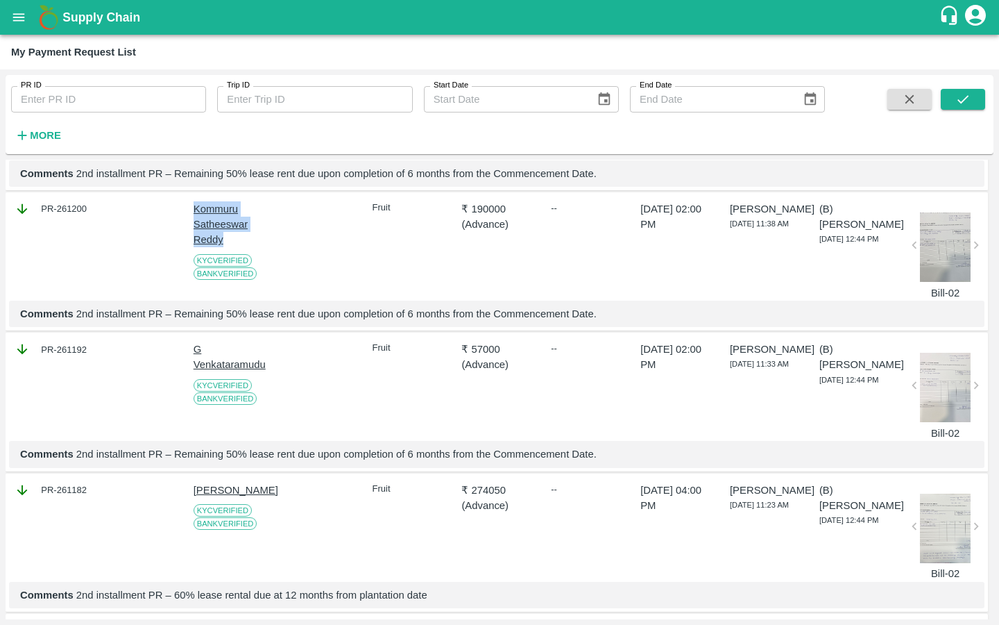
scroll to position [394, 0]
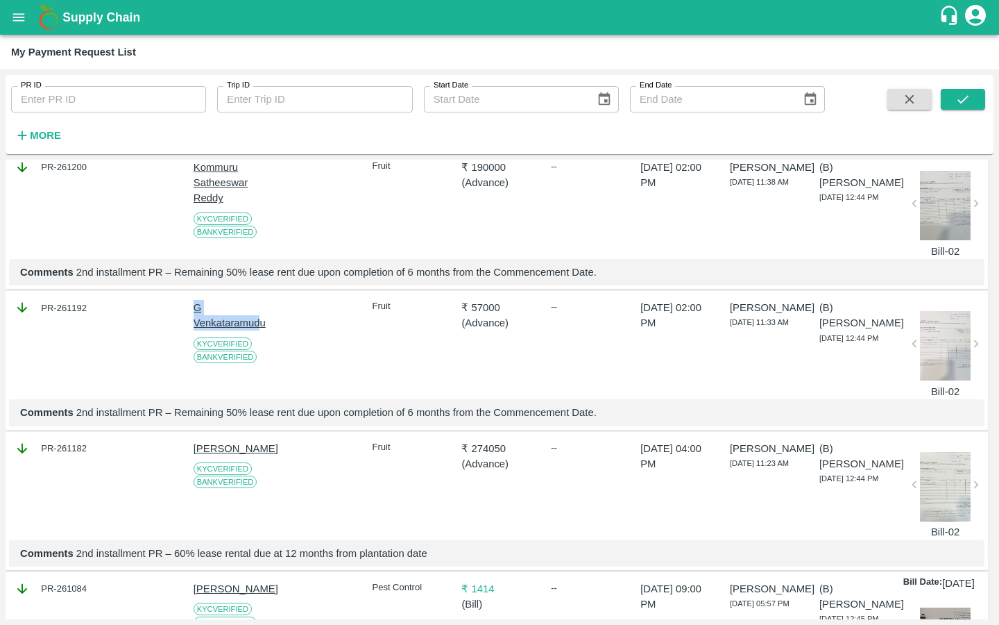
drag, startPoint x: 187, startPoint y: 321, endPoint x: 262, endPoint y: 337, distance: 76.1
click at [262, 337] on div "G Venkataramudu KYC Verified Bank Verified" at bounding box center [228, 346] width 81 height 105
copy p "G Venkataramud"
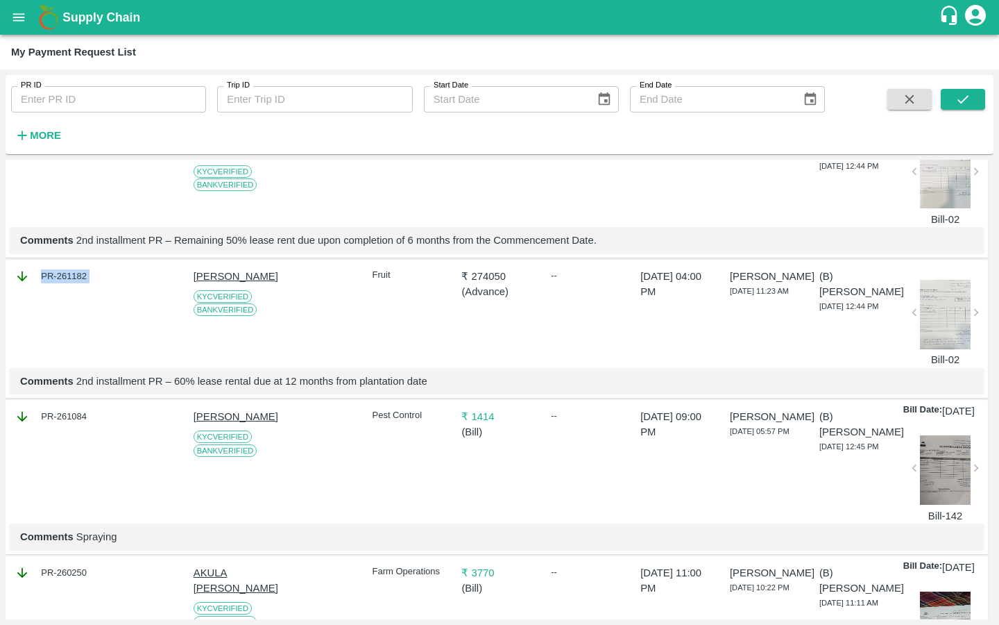
drag, startPoint x: 96, startPoint y: 298, endPoint x: 39, endPoint y: 298, distance: 57.6
click at [39, 298] on div "PR-261182 Nikhil Bhagvat Patil KYC Verified Bank Verified Fruit ₹ 274050 ( Adva…" at bounding box center [497, 329] width 983 height 139
copy div "PR-261182"
click at [157, 307] on div at bounding box center [139, 315] width 81 height 105
drag, startPoint x: 180, startPoint y: 298, endPoint x: 223, endPoint y: 312, distance: 45.2
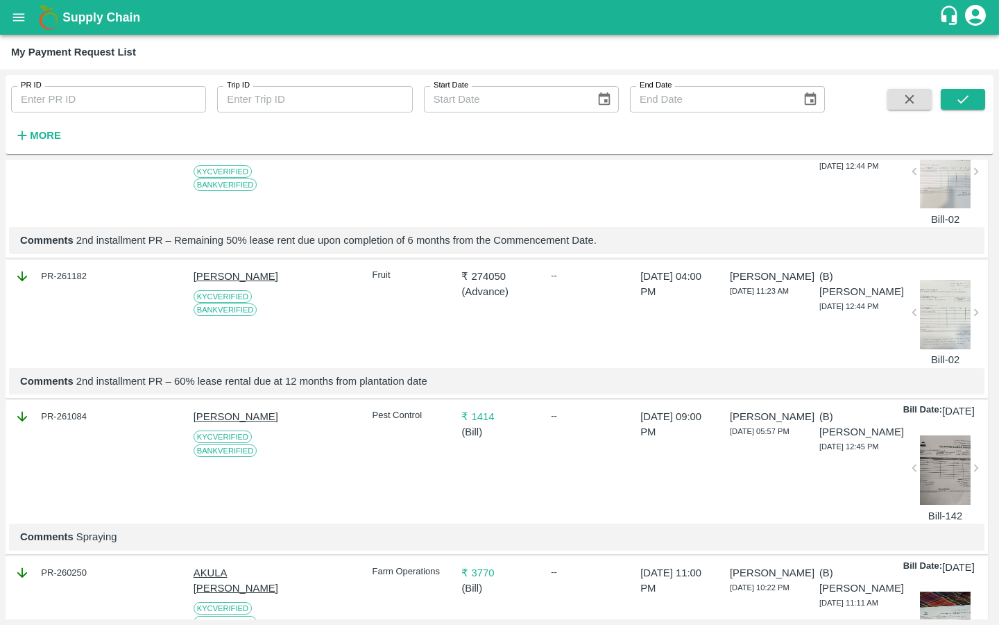
click at [223, 312] on div "PR-261182 Nikhil Bhagvat Patil KYC Verified Bank Verified Fruit ₹ 274050 ( Adva…" at bounding box center [497, 329] width 983 height 139
copy p "Nikhil Bhagvat Patil"
